Goal: Transaction & Acquisition: Obtain resource

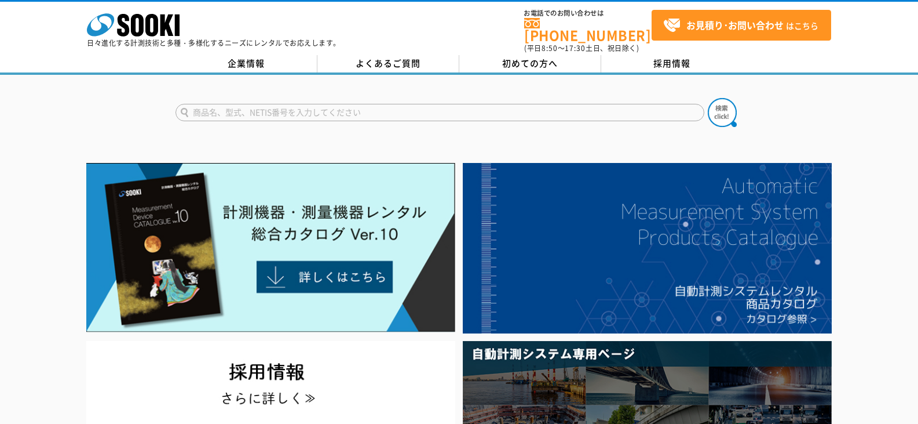
click at [245, 104] on input "text" at bounding box center [440, 112] width 529 height 17
type input "水中カメラ"
click at [708, 98] on button at bounding box center [722, 112] width 29 height 29
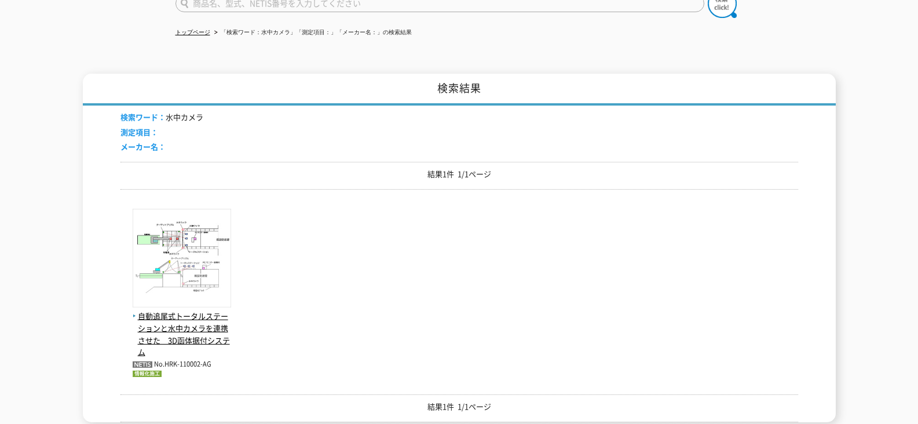
scroll to position [121, 0]
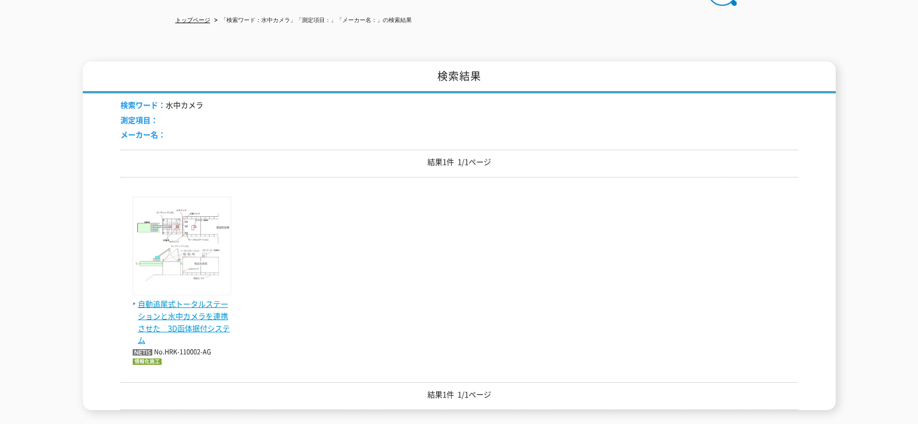
click at [199, 283] on img at bounding box center [182, 246] width 99 height 101
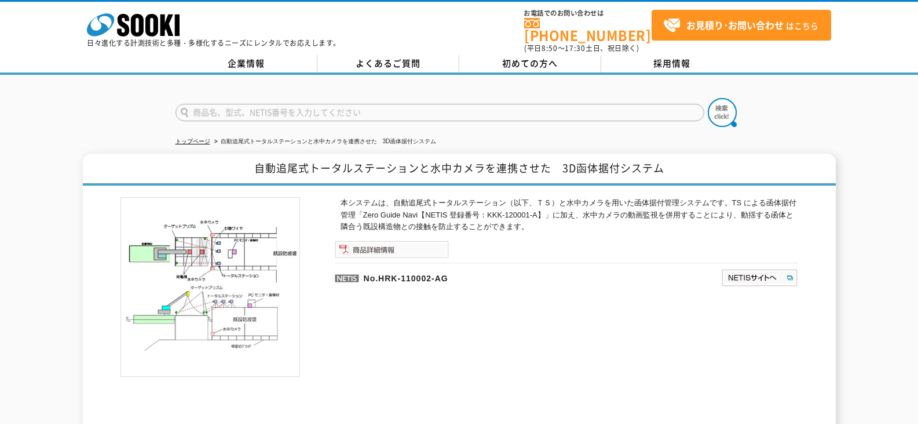
click at [435, 245] on img at bounding box center [392, 248] width 114 height 17
